Goal: Task Accomplishment & Management: Use online tool/utility

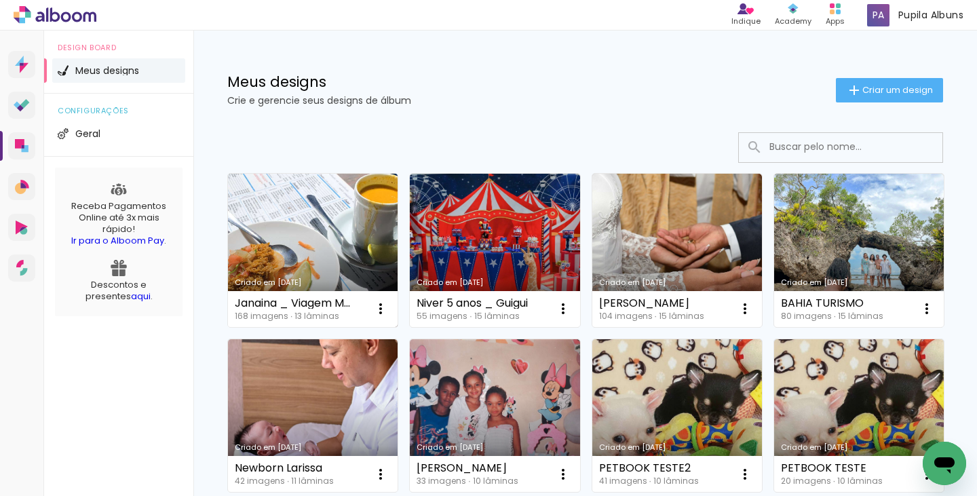
click at [346, 244] on link "Criado em [DATE]" at bounding box center [313, 250] width 170 height 153
